Goal: Find contact information: Find phone

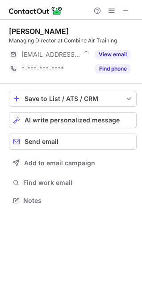
scroll to position [194, 142]
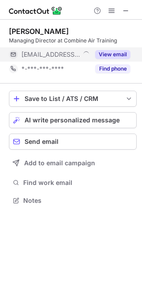
click at [106, 54] on button "View email" at bounding box center [112, 54] width 35 height 9
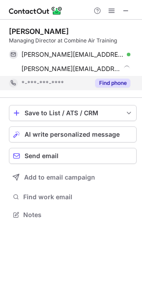
click at [114, 81] on button "Find phone" at bounding box center [112, 83] width 35 height 9
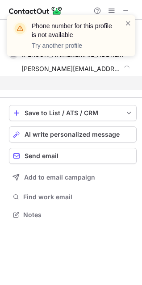
scroll to position [194, 142]
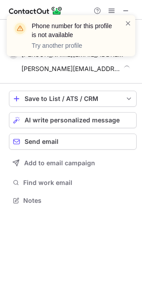
click at [123, 9] on div "Phone number for this profile is not available Try another profile" at bounding box center [71, 39] width 143 height 66
click at [128, 10] on div "Phone number for this profile is not available Try another profile" at bounding box center [71, 39] width 143 height 66
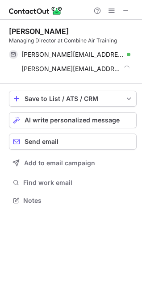
click at [128, 10] on span at bounding box center [125, 10] width 7 height 7
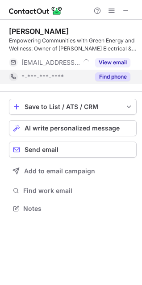
scroll to position [202, 142]
click at [126, 75] on button "Find phone" at bounding box center [112, 76] width 35 height 9
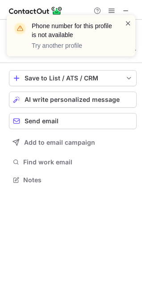
scroll to position [174, 142]
click at [126, 25] on span at bounding box center [128, 23] width 7 height 9
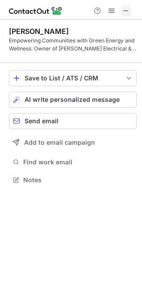
click at [126, 14] on span at bounding box center [125, 10] width 7 height 7
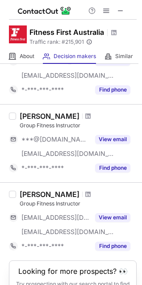
scroll to position [719, 0]
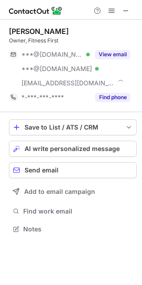
scroll to position [223, 142]
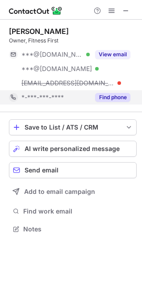
click at [127, 95] on button "Find phone" at bounding box center [112, 97] width 35 height 9
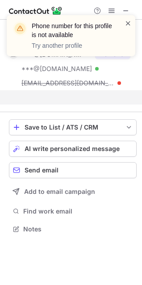
click at [126, 22] on span at bounding box center [128, 23] width 7 height 9
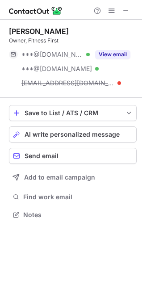
click at [128, 10] on span at bounding box center [125, 10] width 7 height 7
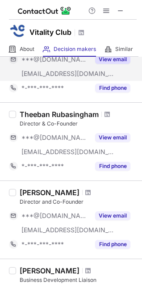
scroll to position [66, 0]
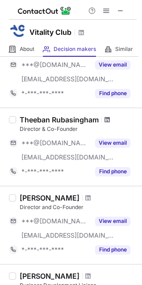
click at [106, 117] on span at bounding box center [107, 119] width 5 height 7
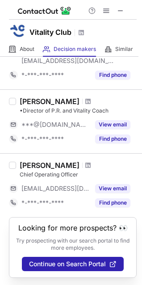
scroll to position [327, 0]
click at [85, 162] on span at bounding box center [87, 165] width 5 height 7
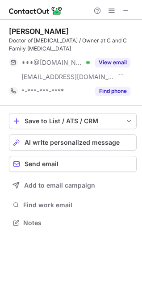
scroll to position [217, 142]
click at [117, 55] on div "View email" at bounding box center [110, 62] width 41 height 14
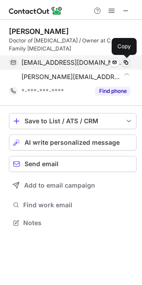
click at [126, 59] on span at bounding box center [125, 62] width 7 height 7
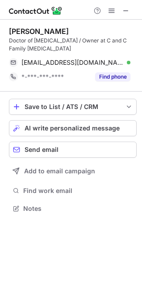
scroll to position [202, 142]
click at [125, 9] on span at bounding box center [125, 10] width 7 height 7
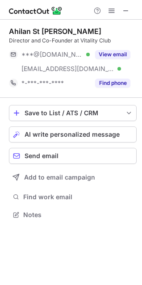
scroll to position [209, 142]
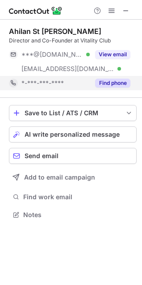
click at [125, 82] on button "Find phone" at bounding box center [112, 83] width 35 height 9
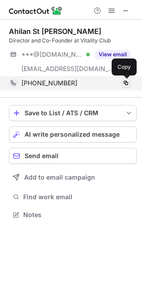
click at [125, 80] on span at bounding box center [125, 83] width 7 height 7
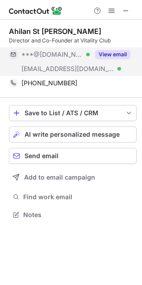
click at [111, 50] on button "View email" at bounding box center [112, 54] width 35 height 9
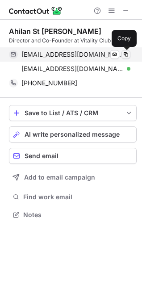
click at [126, 53] on span at bounding box center [125, 54] width 7 height 7
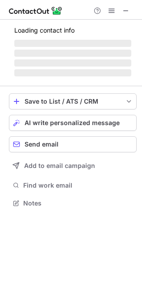
scroll to position [217, 142]
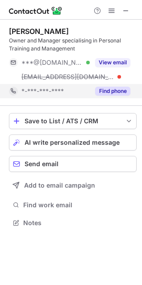
click at [114, 93] on button "Find phone" at bounding box center [112, 91] width 35 height 9
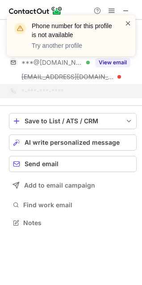
click at [129, 23] on span at bounding box center [128, 23] width 7 height 9
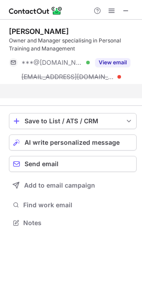
scroll to position [202, 142]
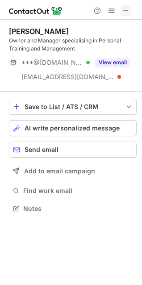
click at [123, 9] on span at bounding box center [125, 10] width 7 height 7
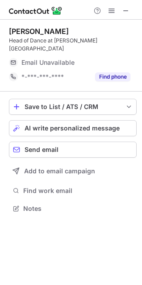
scroll to position [194, 142]
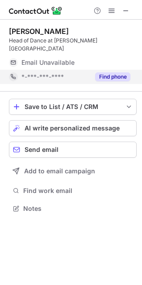
click at [126, 72] on button "Find phone" at bounding box center [112, 76] width 35 height 9
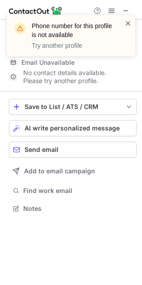
click at [129, 25] on span at bounding box center [128, 23] width 7 height 9
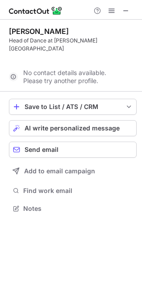
scroll to position [180, 142]
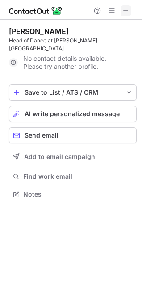
click at [125, 8] on span at bounding box center [125, 10] width 7 height 7
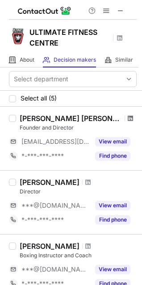
click at [128, 120] on span at bounding box center [130, 118] width 5 height 7
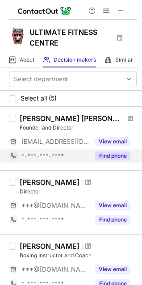
click at [117, 155] on button "Find phone" at bounding box center [112, 155] width 35 height 9
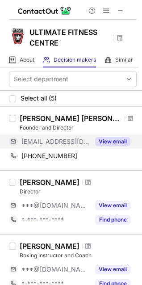
click at [115, 138] on button "View email" at bounding box center [112, 141] width 35 height 9
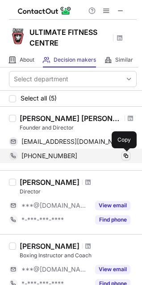
click at [126, 155] on span at bounding box center [125, 155] width 7 height 7
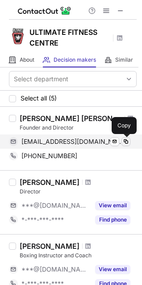
click at [126, 140] on span at bounding box center [125, 141] width 7 height 7
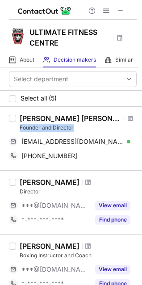
drag, startPoint x: 17, startPoint y: 129, endPoint x: 81, endPoint y: 126, distance: 63.5
click at [81, 126] on div "Marcelo Altieri Ramalho Founder and Director info@ultimatefitnesscentre.com.au …" at bounding box center [76, 138] width 121 height 49
copy div "Founder and Director"
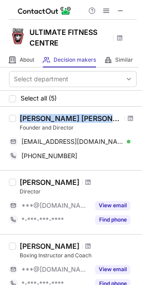
drag, startPoint x: 17, startPoint y: 118, endPoint x: 101, endPoint y: 118, distance: 84.0
click at [101, 118] on div "Marcelo Altieri Ramalho Founder and Director info@ultimatefitnesscentre.com.au …" at bounding box center [76, 138] width 121 height 49
copy div "Marcelo Altieri Ramalho"
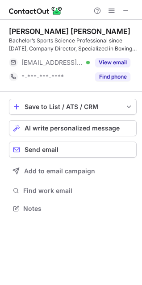
scroll to position [202, 142]
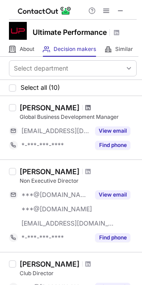
click at [85, 106] on span at bounding box center [87, 107] width 5 height 7
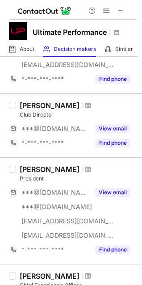
scroll to position [160, 0]
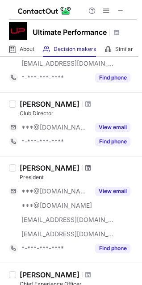
click at [89, 167] on span at bounding box center [87, 167] width 5 height 7
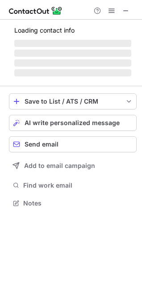
scroll to position [194, 142]
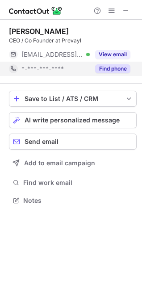
click at [124, 69] on button "Find phone" at bounding box center [112, 68] width 35 height 9
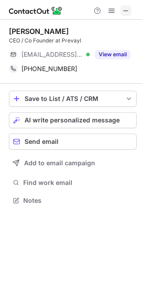
click at [122, 12] on span at bounding box center [125, 10] width 7 height 7
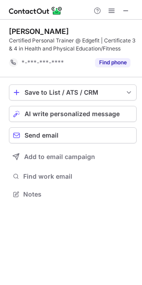
scroll to position [188, 142]
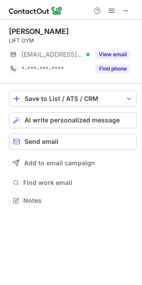
scroll to position [194, 142]
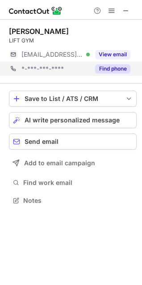
click at [130, 70] on div "*-***-***-**** Find phone" at bounding box center [73, 69] width 128 height 14
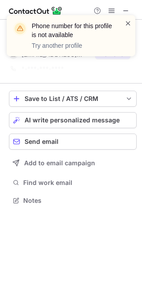
click at [127, 21] on span at bounding box center [128, 23] width 7 height 9
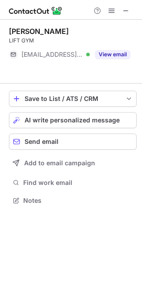
scroll to position [180, 142]
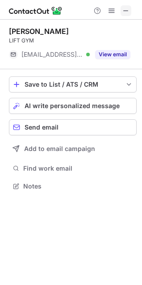
click at [127, 11] on span at bounding box center [125, 10] width 7 height 7
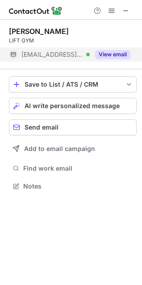
click at [113, 56] on button "View email" at bounding box center [112, 54] width 35 height 9
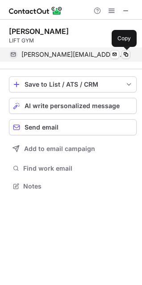
click at [122, 54] on button at bounding box center [125, 54] width 9 height 9
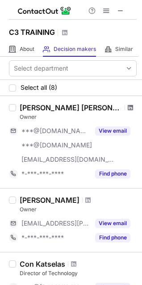
click at [128, 105] on span at bounding box center [130, 107] width 5 height 7
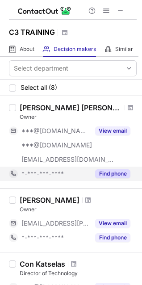
click at [116, 170] on button "Find phone" at bounding box center [112, 173] width 35 height 9
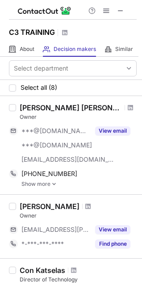
click at [49, 184] on link "Show more" at bounding box center [78, 184] width 115 height 6
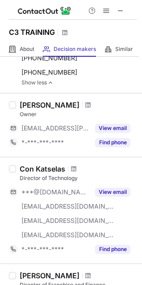
scroll to position [149, 0]
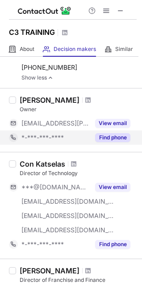
click at [111, 133] on button "Find phone" at bounding box center [112, 137] width 35 height 9
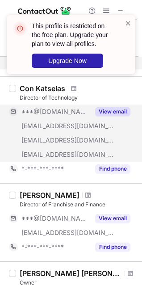
scroll to position [236, 0]
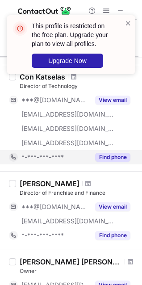
click at [106, 153] on button "Find phone" at bounding box center [112, 157] width 35 height 9
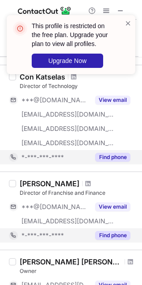
click at [114, 230] on div "Find phone" at bounding box center [110, 235] width 41 height 14
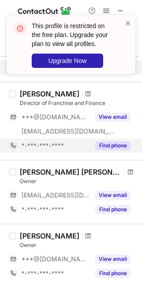
scroll to position [334, 0]
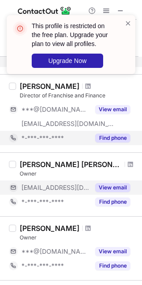
click at [114, 187] on button "View email" at bounding box center [112, 187] width 35 height 9
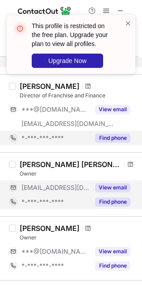
click at [115, 199] on button "Find phone" at bounding box center [112, 201] width 35 height 9
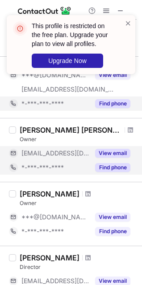
scroll to position [375, 0]
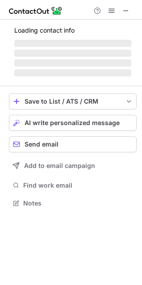
scroll to position [237, 142]
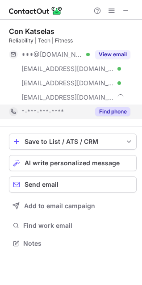
click at [108, 110] on button "Find phone" at bounding box center [112, 111] width 35 height 9
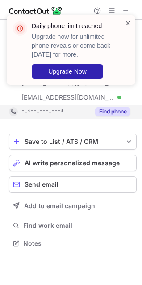
click at [126, 25] on span at bounding box center [128, 23] width 7 height 9
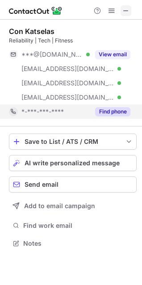
click at [125, 11] on span at bounding box center [125, 10] width 7 height 7
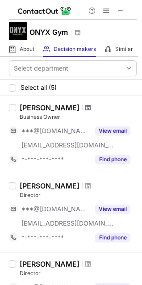
click at [85, 108] on span at bounding box center [87, 107] width 5 height 7
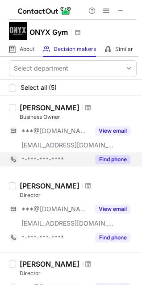
click at [122, 157] on button "Find phone" at bounding box center [112, 159] width 35 height 9
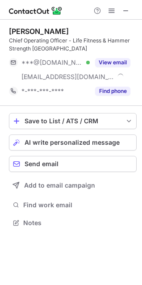
scroll to position [217, 142]
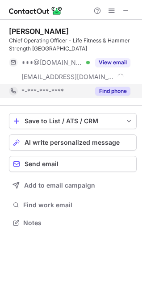
click at [98, 88] on button "Find phone" at bounding box center [112, 91] width 35 height 9
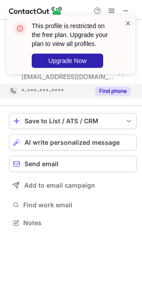
click at [129, 24] on span at bounding box center [128, 23] width 7 height 9
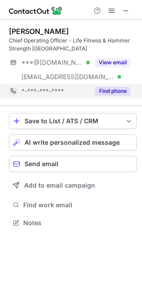
click at [125, 12] on span at bounding box center [125, 10] width 7 height 7
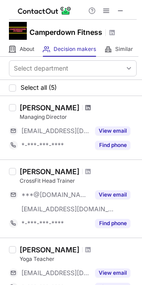
click at [85, 106] on span at bounding box center [87, 107] width 5 height 7
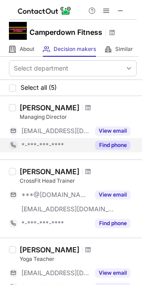
click at [123, 141] on button "Find phone" at bounding box center [112, 145] width 35 height 9
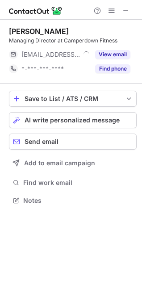
scroll to position [194, 142]
click at [127, 7] on span at bounding box center [125, 10] width 7 height 7
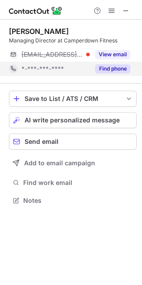
click at [126, 73] on button "Find phone" at bounding box center [112, 68] width 35 height 9
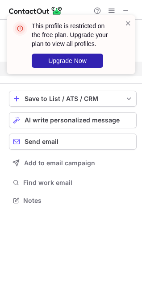
scroll to position [180, 142]
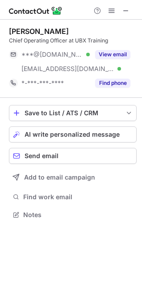
scroll to position [209, 142]
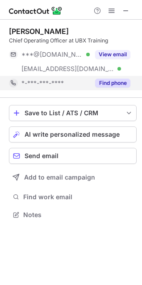
click at [121, 80] on button "Find phone" at bounding box center [112, 83] width 35 height 9
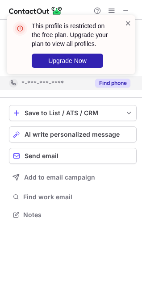
click at [126, 25] on span at bounding box center [128, 23] width 7 height 9
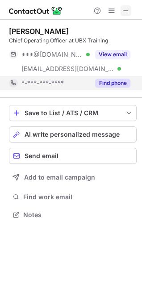
click at [123, 10] on span at bounding box center [125, 10] width 7 height 7
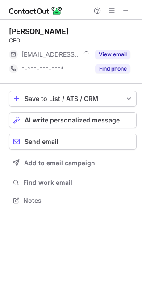
scroll to position [194, 142]
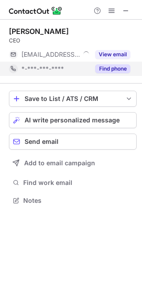
click at [109, 67] on button "Find phone" at bounding box center [112, 68] width 35 height 9
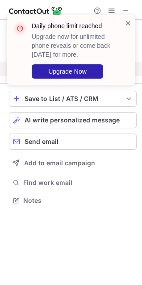
click at [129, 21] on span at bounding box center [128, 23] width 7 height 9
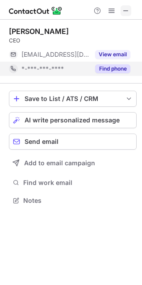
click at [126, 7] on span at bounding box center [125, 10] width 7 height 7
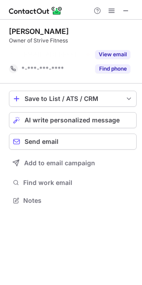
scroll to position [180, 142]
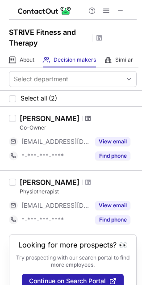
click at [90, 121] on span at bounding box center [87, 118] width 5 height 7
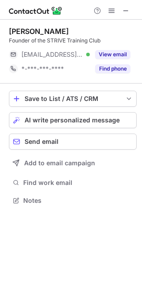
scroll to position [194, 142]
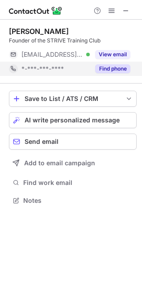
click at [102, 69] on button "Find phone" at bounding box center [112, 68] width 35 height 9
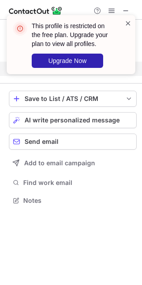
click at [128, 24] on span at bounding box center [128, 23] width 7 height 9
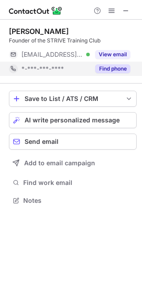
click at [126, 10] on span at bounding box center [125, 10] width 7 height 7
